Goal: Task Accomplishment & Management: Use online tool/utility

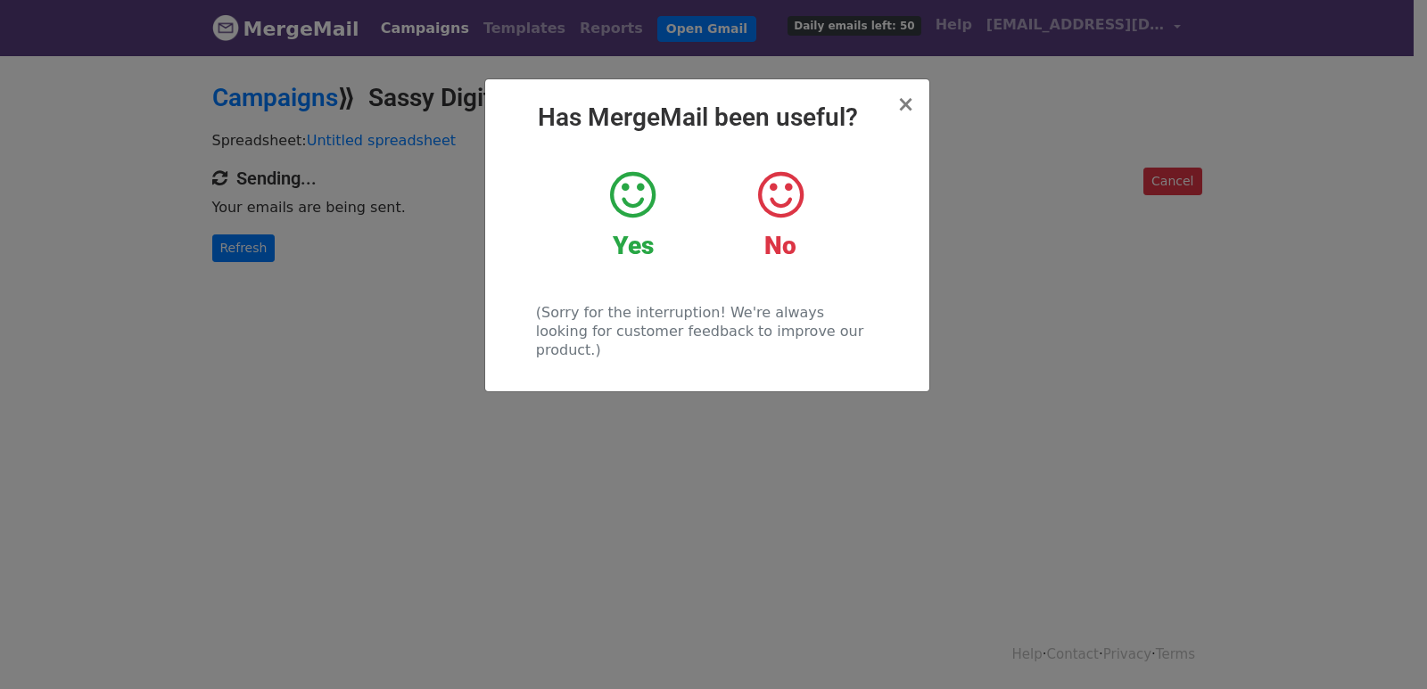
click at [303, 296] on div "× Has MergeMail been useful? Yes No (Sorry for the interruption! We're always l…" at bounding box center [713, 372] width 1427 height 636
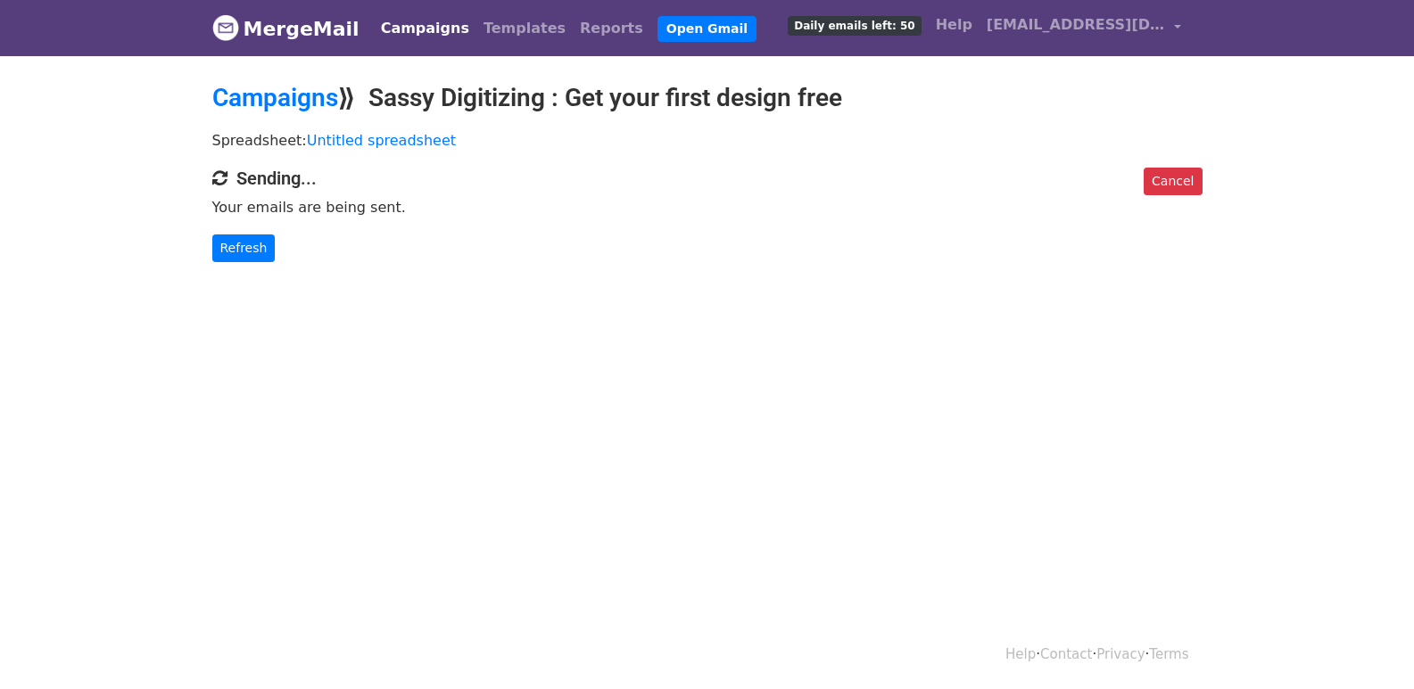
click at [201, 222] on div "Cancel Sending... Your emails are being sent. Refresh" at bounding box center [707, 215] width 1017 height 95
click at [227, 248] on link "Refresh" at bounding box center [243, 249] width 63 height 28
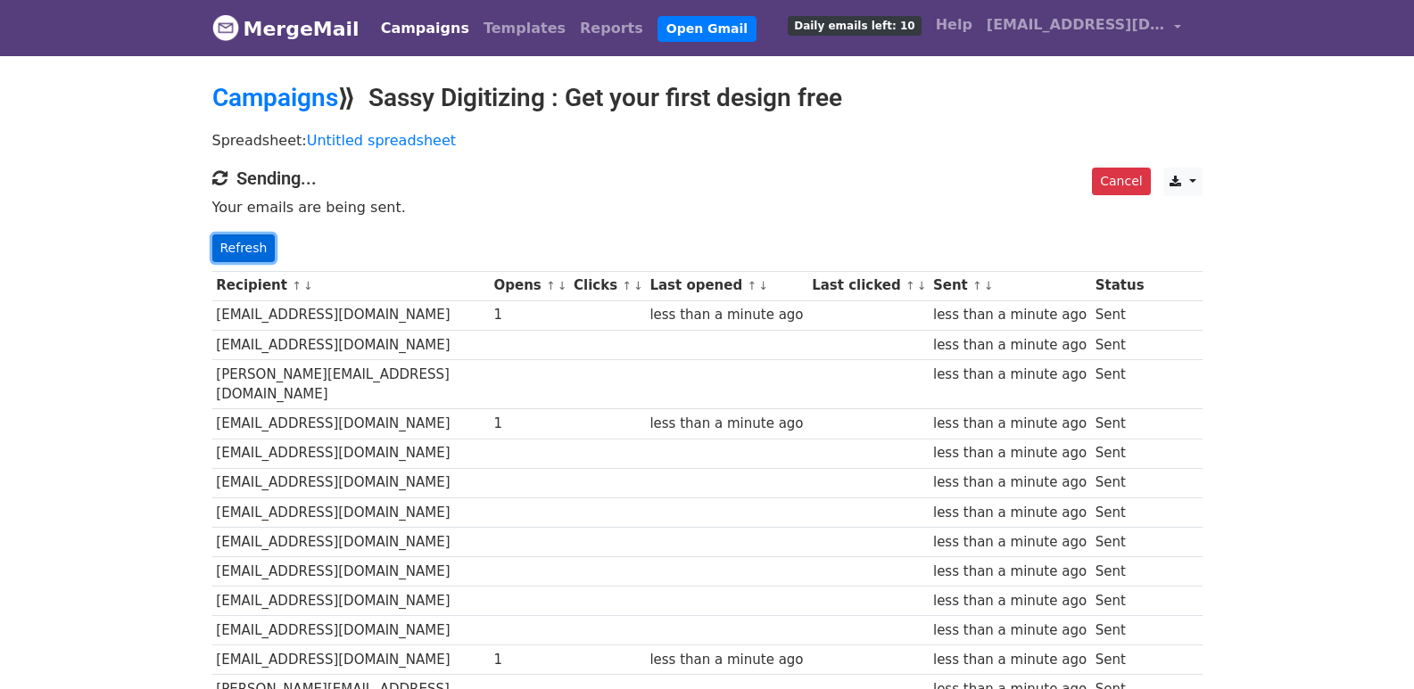
click at [223, 240] on link "Refresh" at bounding box center [243, 249] width 63 height 28
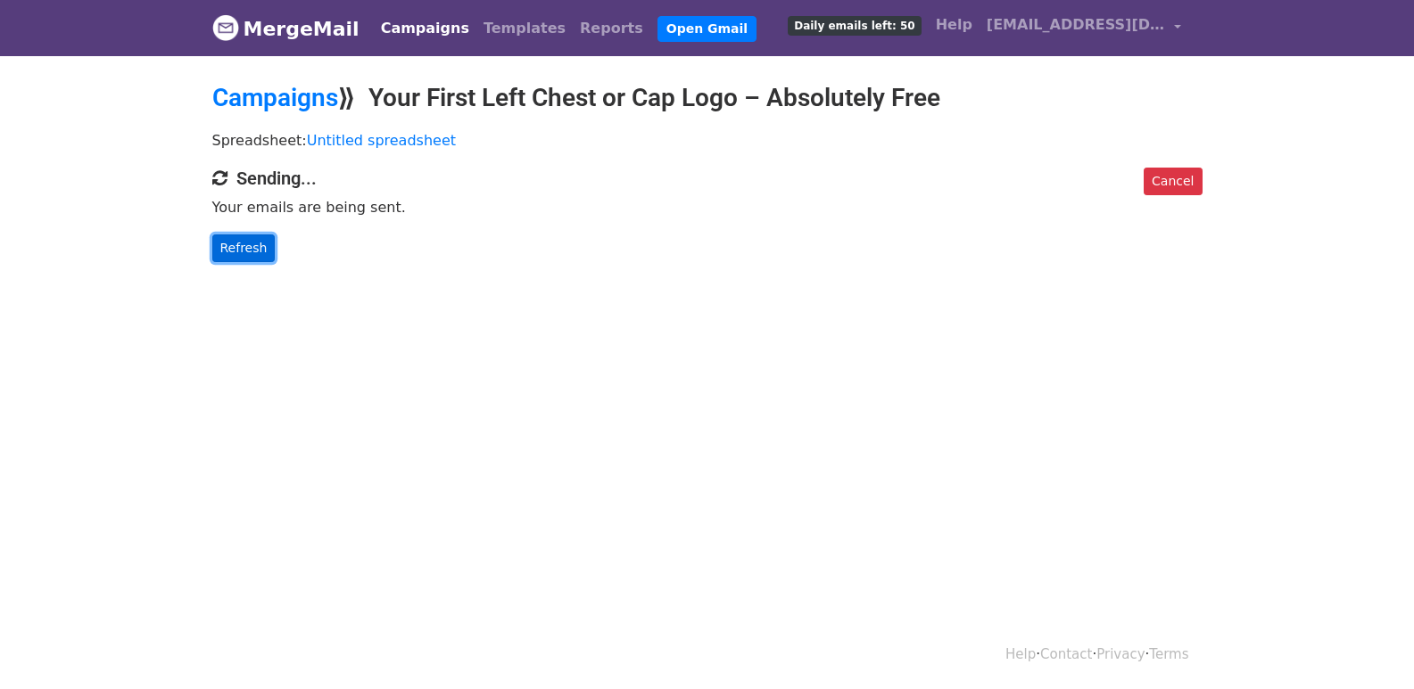
click at [249, 245] on link "Refresh" at bounding box center [243, 249] width 63 height 28
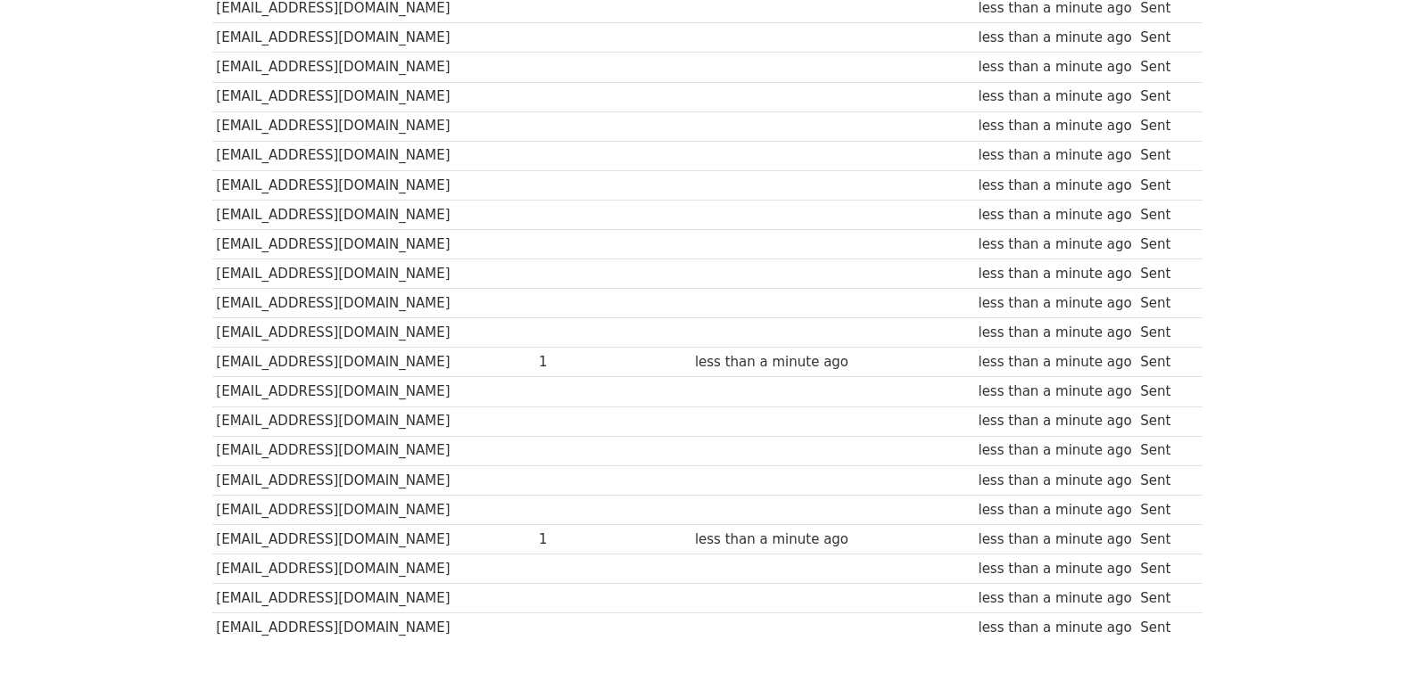
scroll to position [1212, 0]
